Goal: Task Accomplishment & Management: Manage account settings

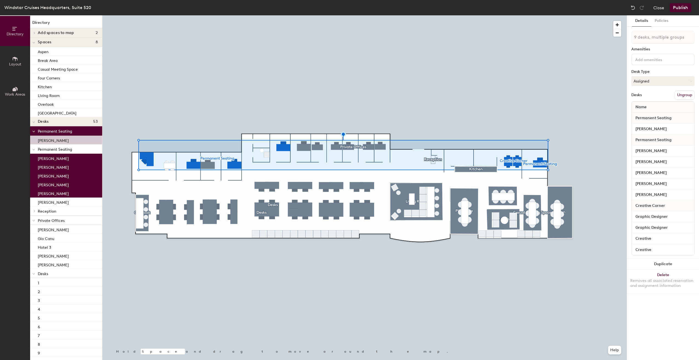
type input "10 desks, multiple groups"
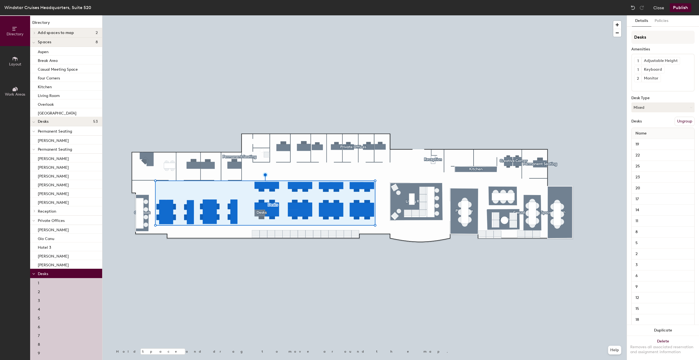
click at [176, 15] on div at bounding box center [364, 15] width 524 height 0
click at [61, 33] on span "Add spaces to map" at bounding box center [56, 33] width 36 height 4
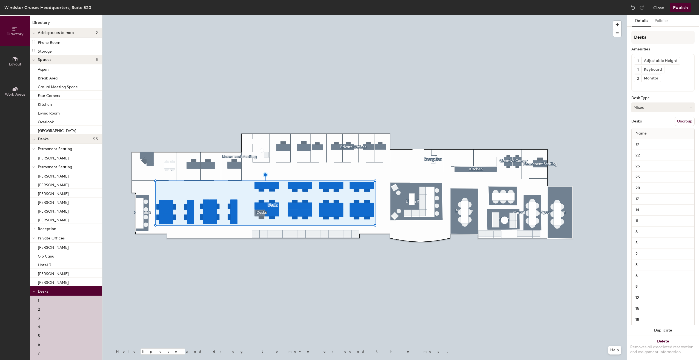
click at [13, 64] on span "Layout" at bounding box center [15, 64] width 12 height 5
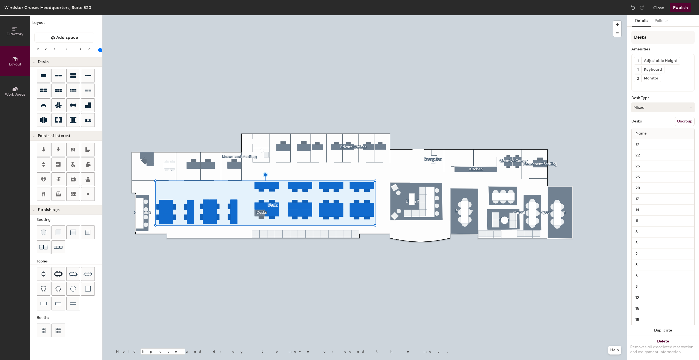
click at [19, 28] on button "Directory" at bounding box center [15, 31] width 30 height 30
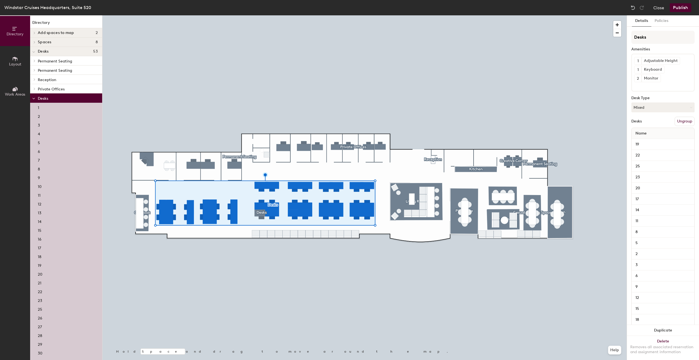
click at [57, 33] on span "Add spaces to map" at bounding box center [56, 33] width 36 height 4
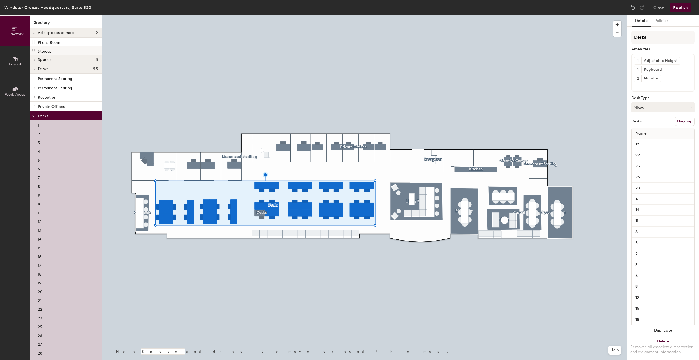
click at [47, 47] on p "Storage" at bounding box center [45, 50] width 14 height 6
click at [32, 51] on icon at bounding box center [33, 50] width 4 height 4
click at [33, 117] on icon at bounding box center [33, 116] width 3 height 2
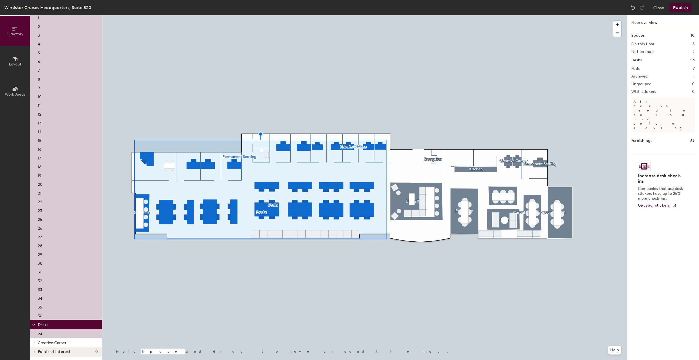
scroll to position [275, 0]
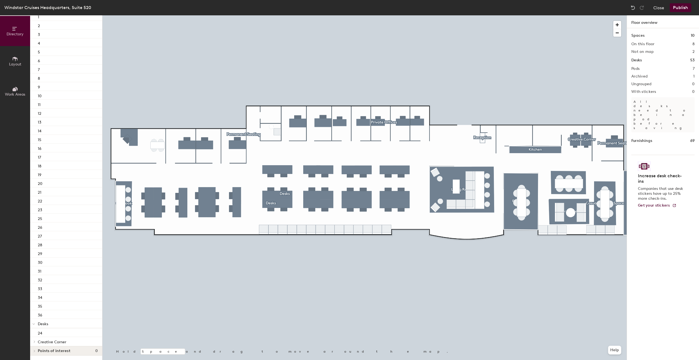
click at [19, 91] on button "Work Areas" at bounding box center [15, 91] width 30 height 30
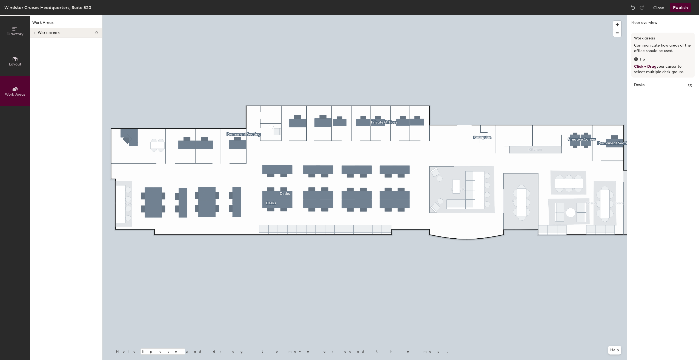
click at [31, 33] on div at bounding box center [34, 32] width 6 height 3
click at [15, 57] on icon at bounding box center [15, 59] width 5 height 4
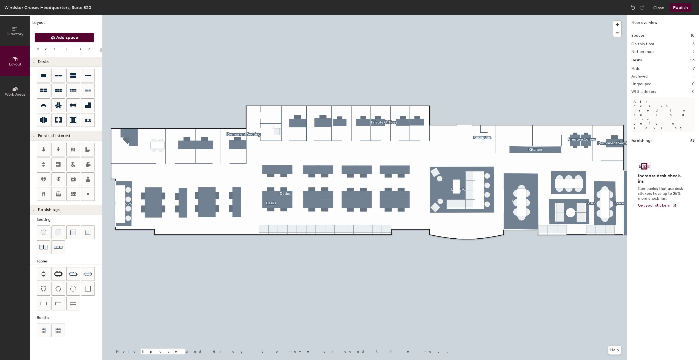
click at [50, 38] on button "Add space" at bounding box center [64, 38] width 60 height 10
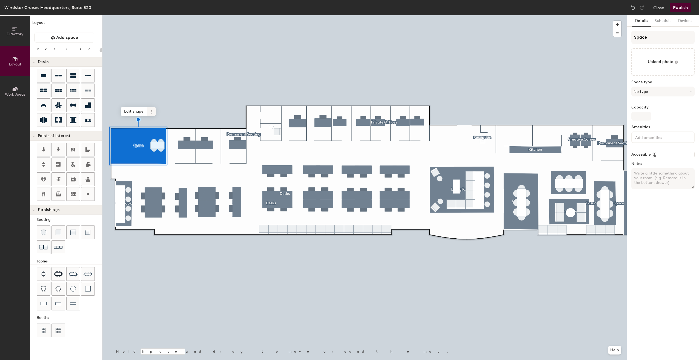
click at [149, 112] on icon at bounding box center [151, 112] width 4 height 4
click at [156, 141] on span "Delete" at bounding box center [171, 142] width 49 height 9
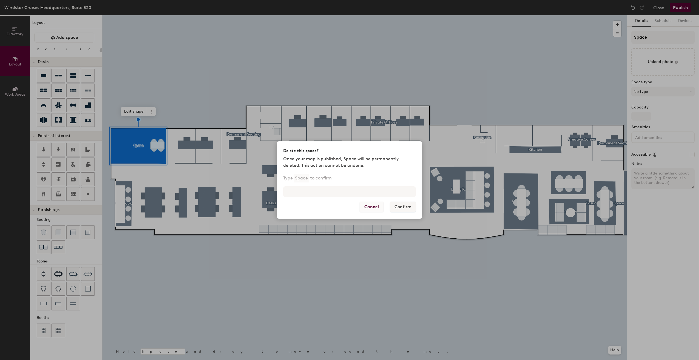
click at [369, 207] on button "Cancel" at bounding box center [371, 207] width 24 height 10
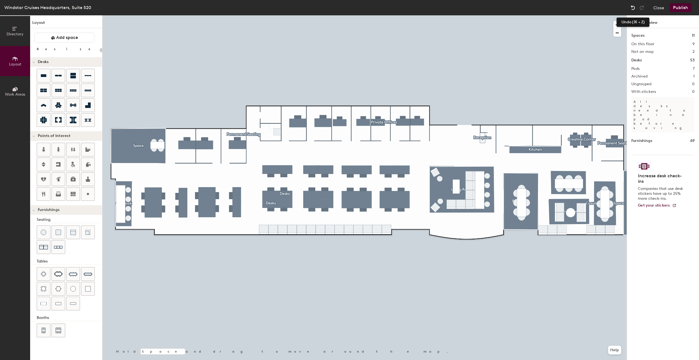
click at [629, 7] on div at bounding box center [632, 7] width 9 height 9
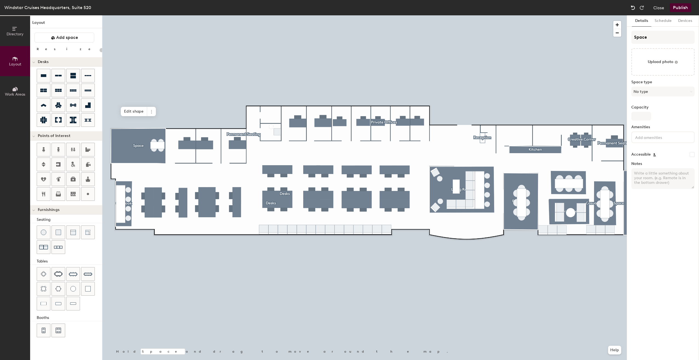
click at [629, 7] on div at bounding box center [632, 7] width 9 height 9
click at [631, 7] on img at bounding box center [632, 7] width 5 height 5
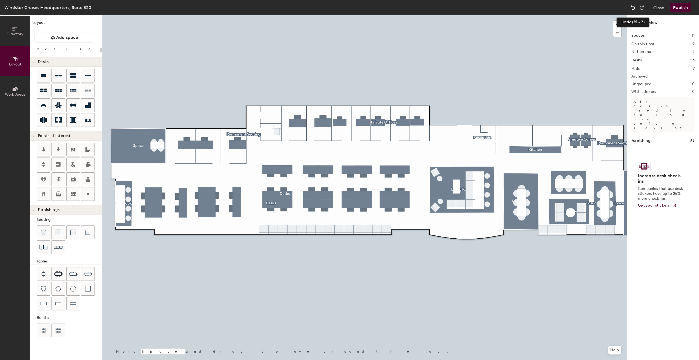
click at [634, 5] on img at bounding box center [632, 7] width 5 height 5
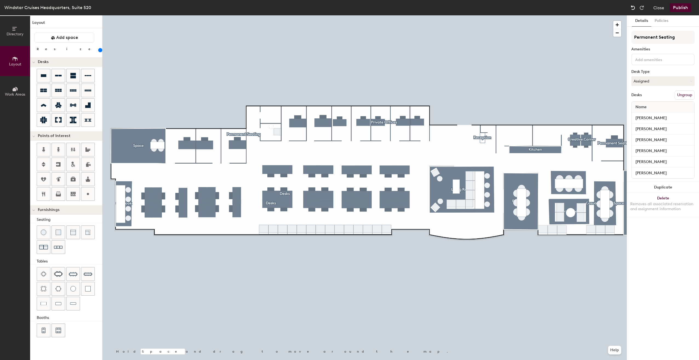
click at [634, 5] on img at bounding box center [632, 7] width 5 height 5
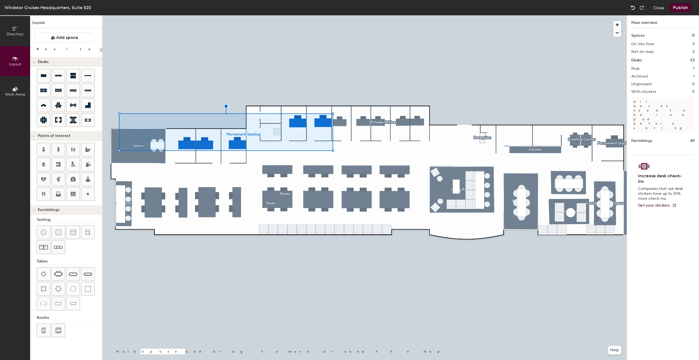
click at [634, 5] on img at bounding box center [632, 7] width 5 height 5
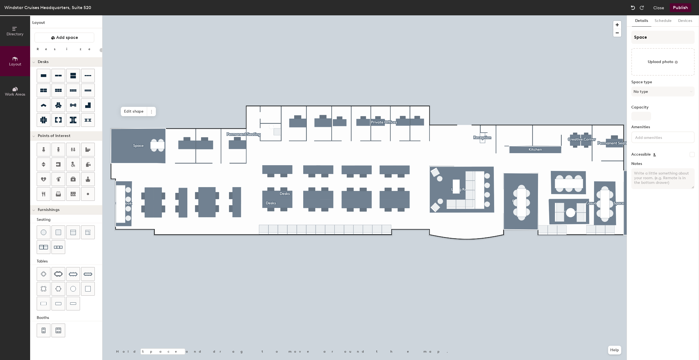
click at [634, 5] on img at bounding box center [632, 7] width 5 height 5
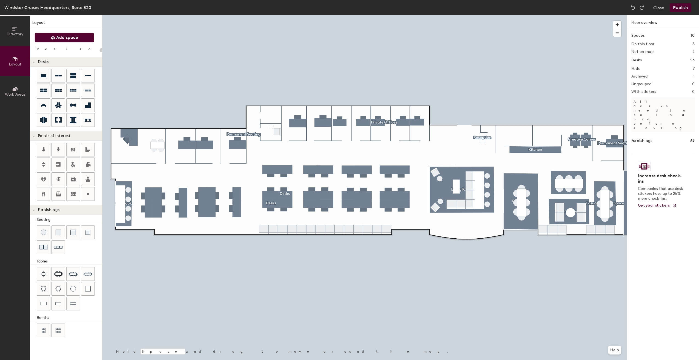
click at [72, 35] on span "Add space" at bounding box center [67, 37] width 22 height 5
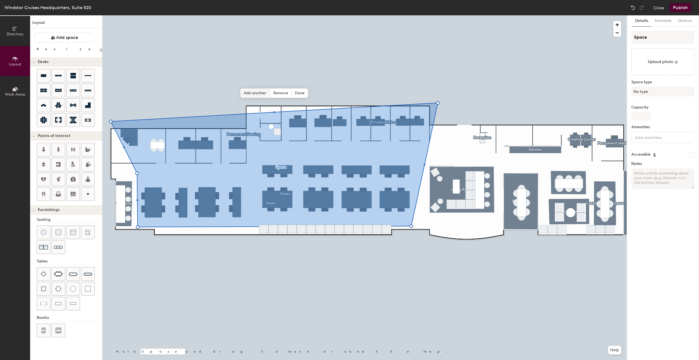
click at [255, 93] on span "Add another" at bounding box center [255, 92] width 30 height 9
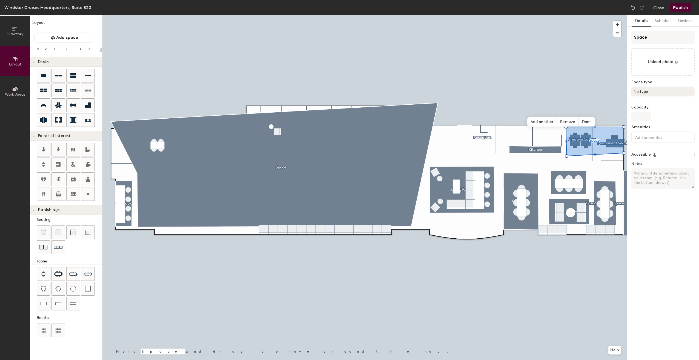
click at [653, 91] on button "No type" at bounding box center [662, 92] width 63 height 10
click at [650, 160] on div "Other" at bounding box center [665, 163] width 68 height 8
click at [586, 122] on span "Done" at bounding box center [587, 121] width 16 height 9
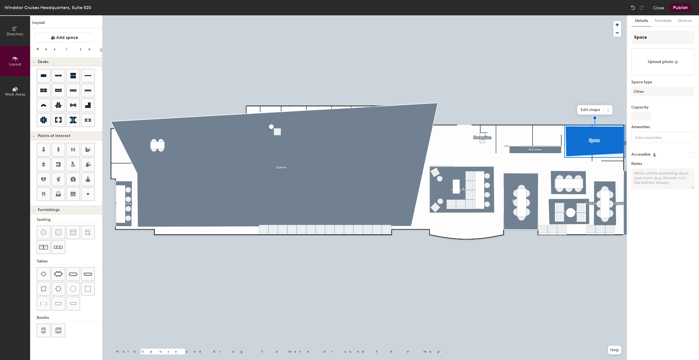
click at [685, 9] on button "Publish" at bounding box center [680, 7] width 22 height 9
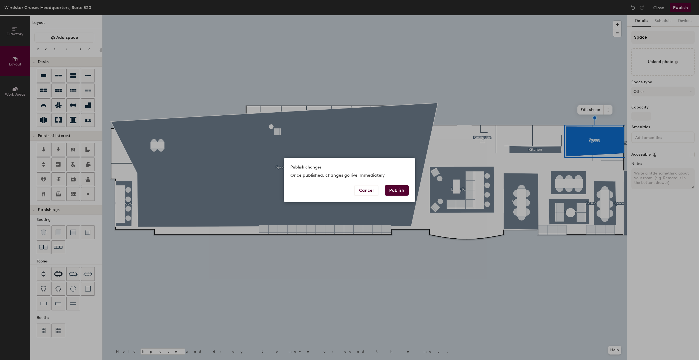
click at [396, 191] on button "Publish" at bounding box center [397, 190] width 24 height 10
type input "20"
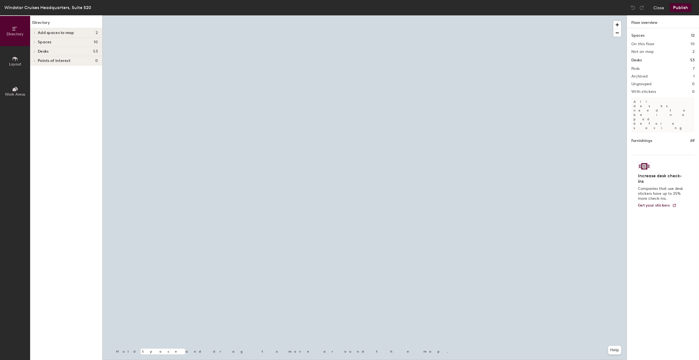
click at [22, 91] on button "Work Areas" at bounding box center [15, 91] width 30 height 30
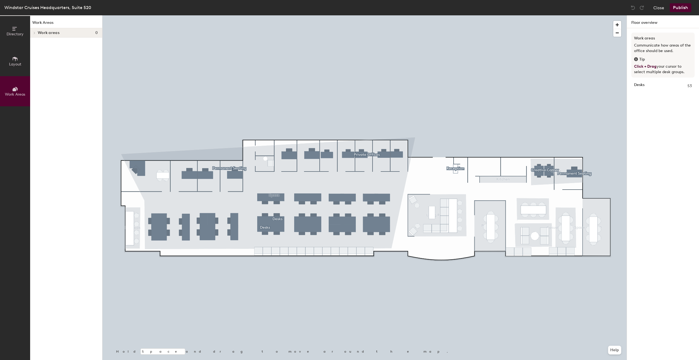
click at [18, 61] on button "Layout" at bounding box center [15, 61] width 30 height 30
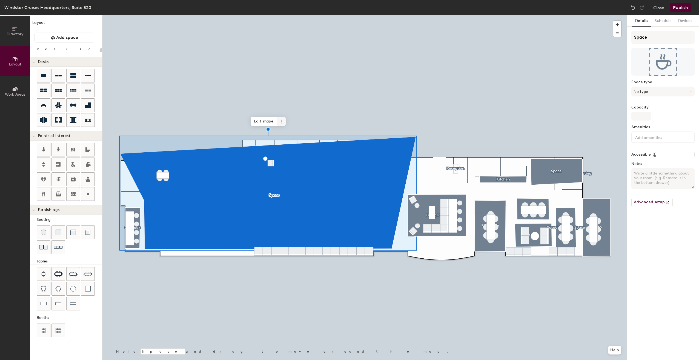
click at [277, 120] on div "Edit shape" at bounding box center [268, 121] width 35 height 9
click at [280, 120] on icon at bounding box center [281, 121] width 4 height 4
click at [284, 154] on span "Delete" at bounding box center [301, 152] width 49 height 9
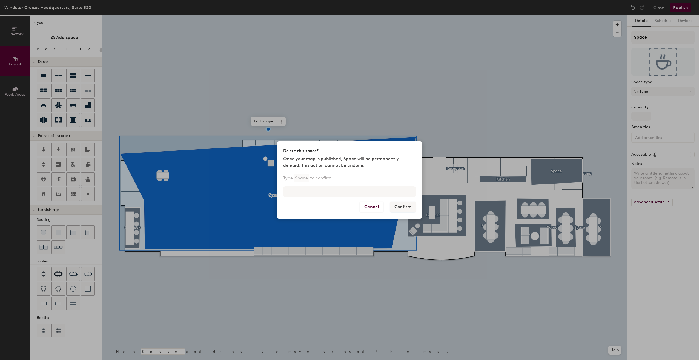
click at [321, 92] on div "Delete this space? Once your map is published, Space will be permanently delete…" at bounding box center [349, 180] width 699 height 360
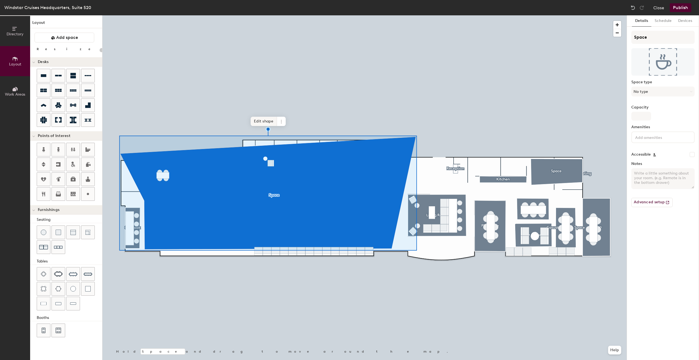
click at [256, 119] on span "Edit shape" at bounding box center [264, 121] width 26 height 9
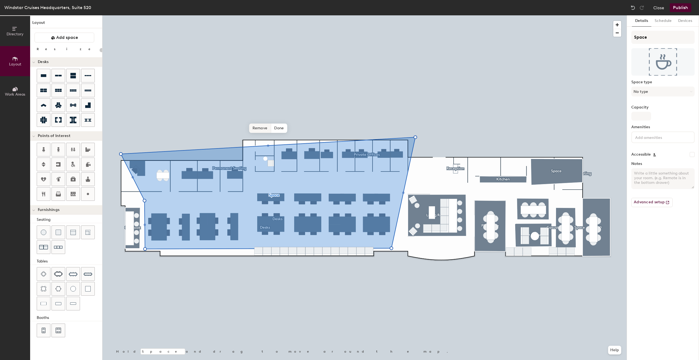
click at [266, 129] on span "Remove" at bounding box center [260, 127] width 22 height 9
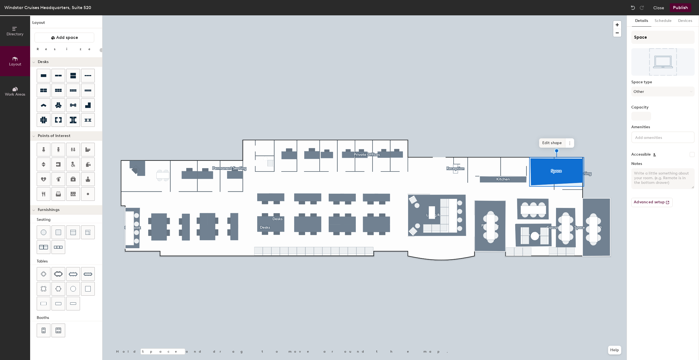
click at [558, 143] on span "Edit shape" at bounding box center [552, 142] width 26 height 9
click at [550, 151] on span "Remove" at bounding box center [548, 149] width 22 height 9
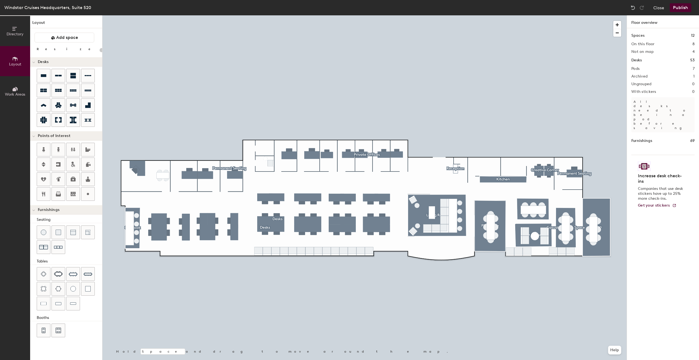
click at [681, 7] on button "Publish" at bounding box center [680, 7] width 22 height 9
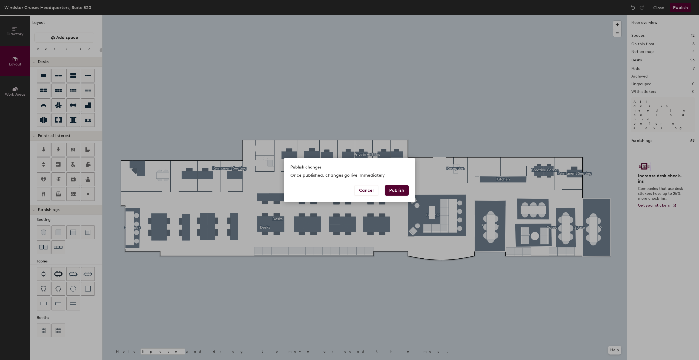
click at [387, 190] on button "Publish" at bounding box center [397, 190] width 24 height 10
type input "20"
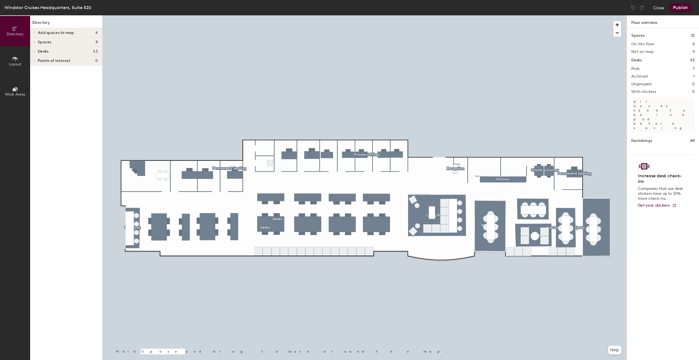
click at [53, 45] on div "Spaces 8" at bounding box center [66, 42] width 72 height 9
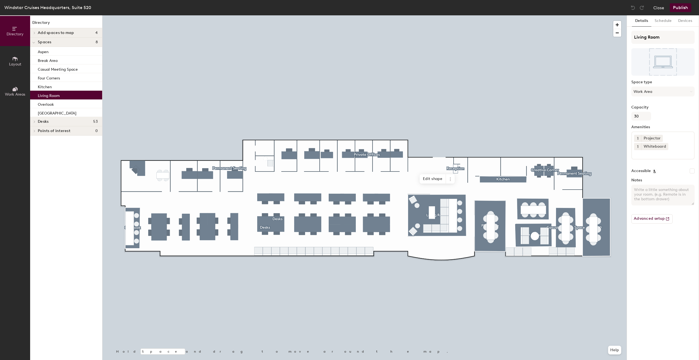
click at [48, 96] on p "Living Room" at bounding box center [49, 95] width 22 height 6
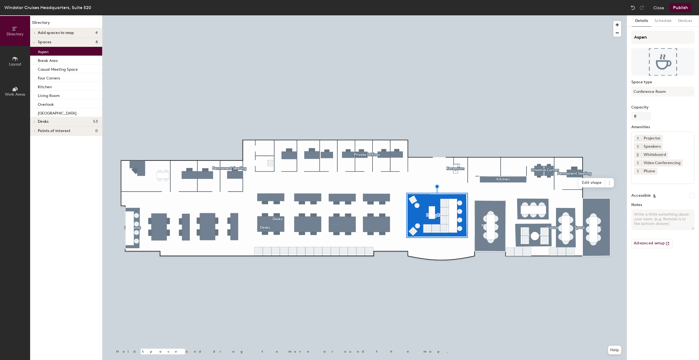
click at [48, 49] on p "Aspen" at bounding box center [43, 51] width 11 height 6
click at [50, 60] on p "Break Area" at bounding box center [48, 60] width 20 height 6
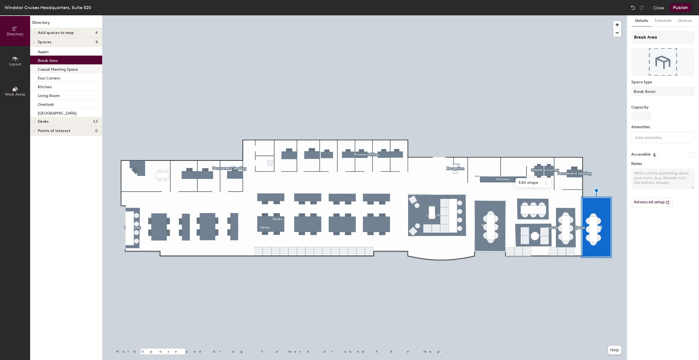
click at [51, 70] on p "Casual Meeting Space" at bounding box center [58, 68] width 40 height 6
click at [51, 76] on p "Four Corners" at bounding box center [49, 77] width 22 height 6
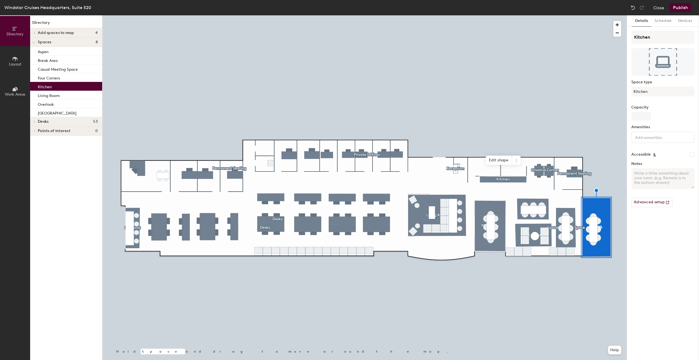
click at [51, 85] on p "Kitchen" at bounding box center [45, 86] width 14 height 6
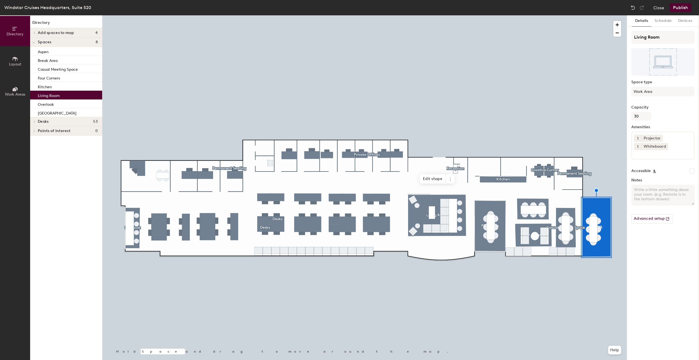
click at [49, 95] on p "Living Room" at bounding box center [49, 95] width 22 height 6
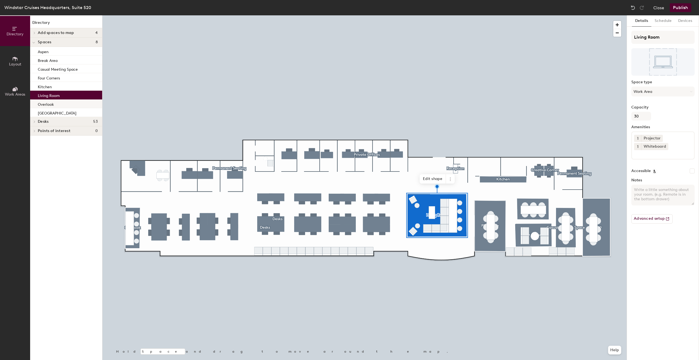
click at [53, 103] on p "Overlook" at bounding box center [46, 103] width 16 height 6
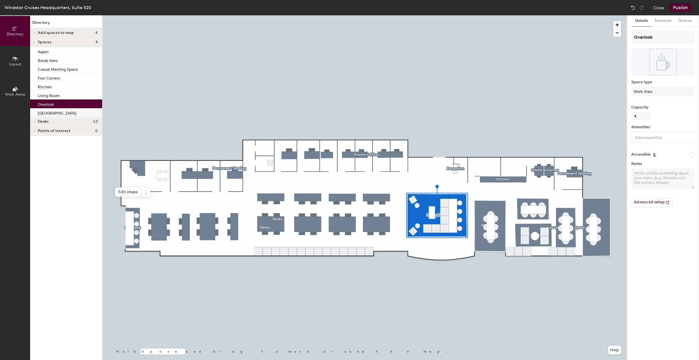
click at [52, 114] on p "[GEOGRAPHIC_DATA]" at bounding box center [57, 112] width 39 height 6
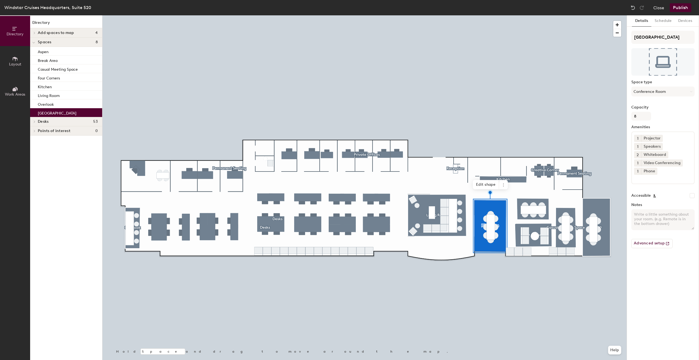
click at [16, 94] on span "Work Areas" at bounding box center [15, 94] width 20 height 5
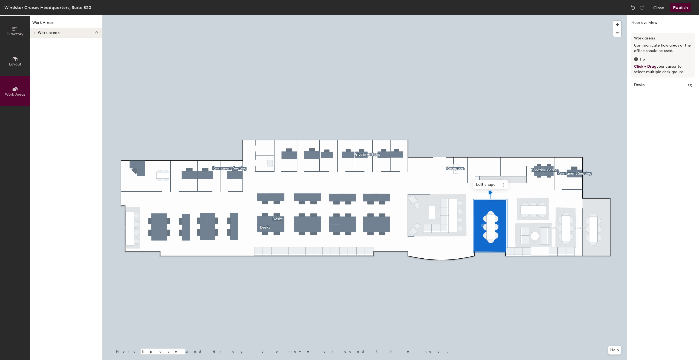
click at [17, 69] on button "Layout" at bounding box center [15, 61] width 30 height 30
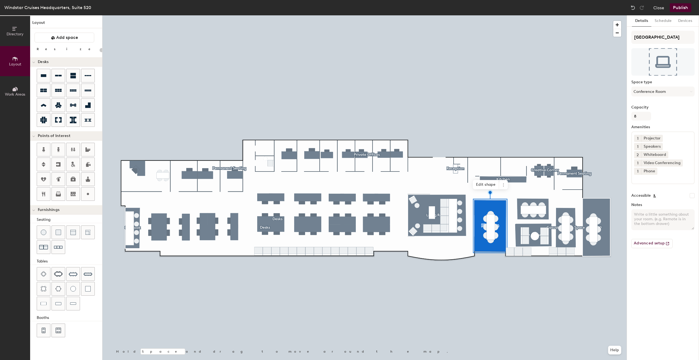
type input "20"
